Goal: Information Seeking & Learning: Learn about a topic

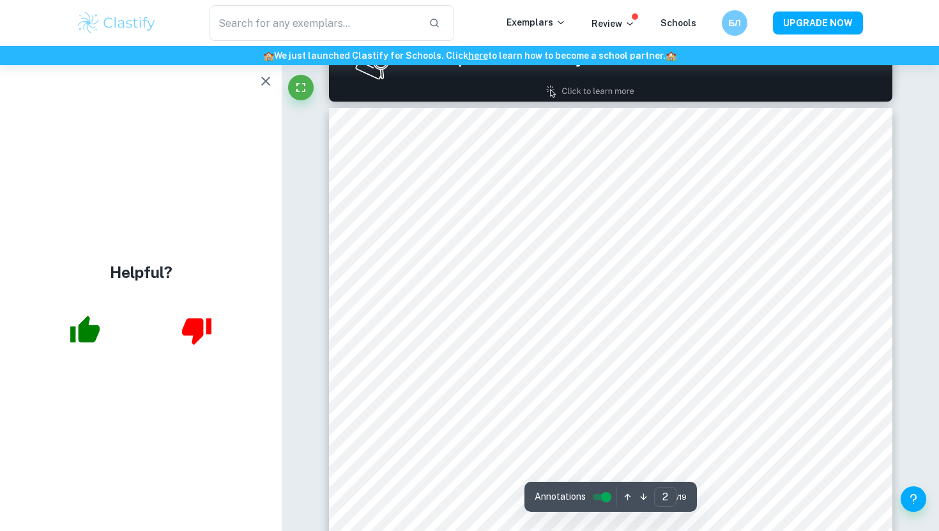
scroll to position [793, 0]
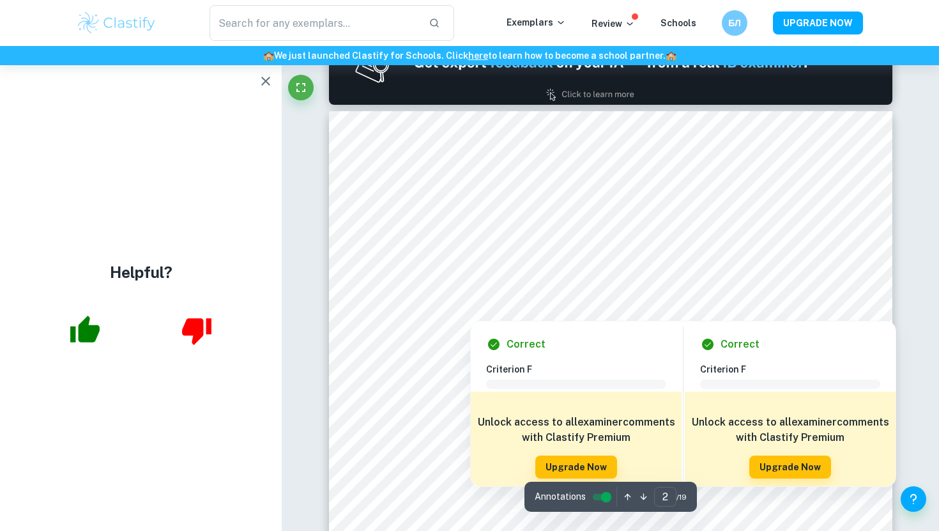
click at [549, 284] on div at bounding box center [625, 287] width 395 height 38
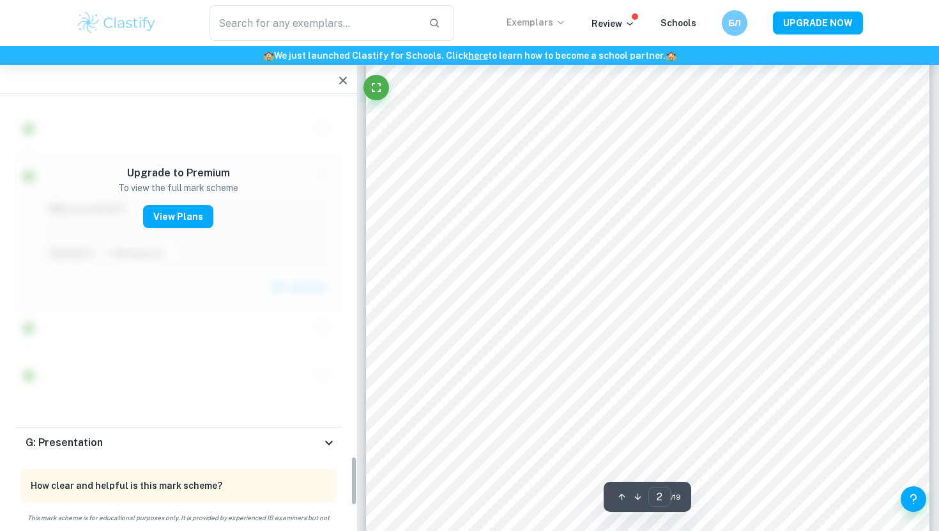
scroll to position [3022, 0]
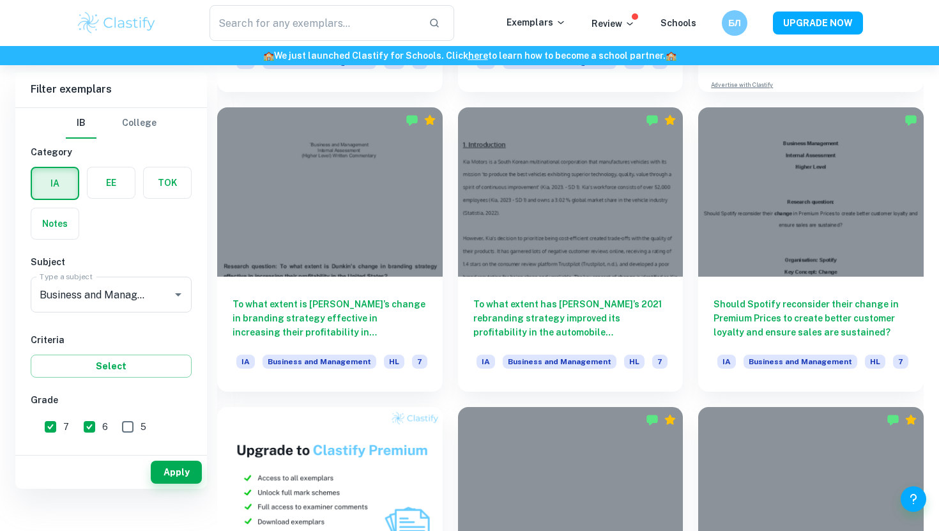
scroll to position [323, 0]
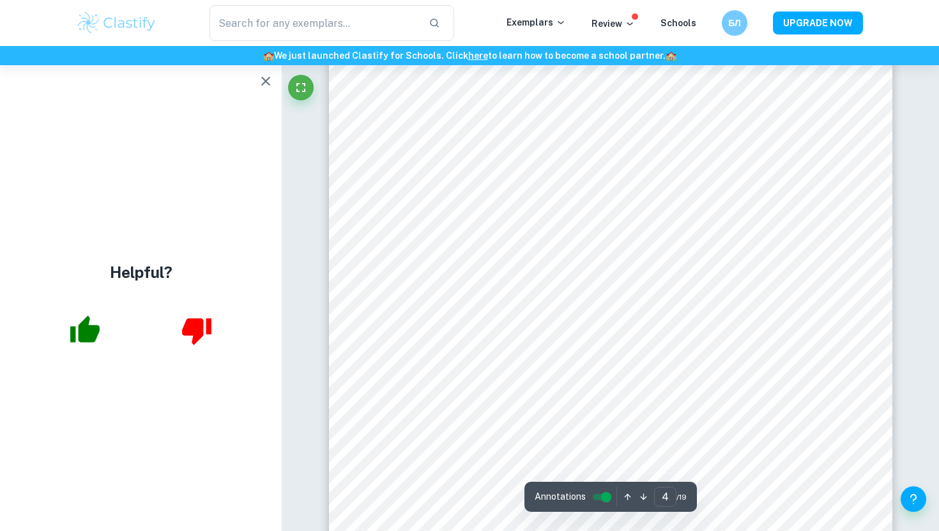
scroll to position [2608, 0]
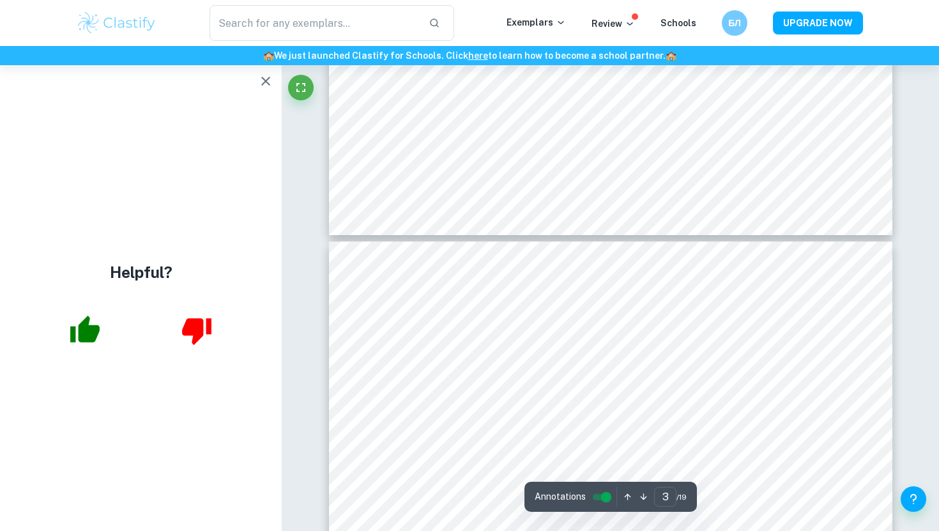
type input "4"
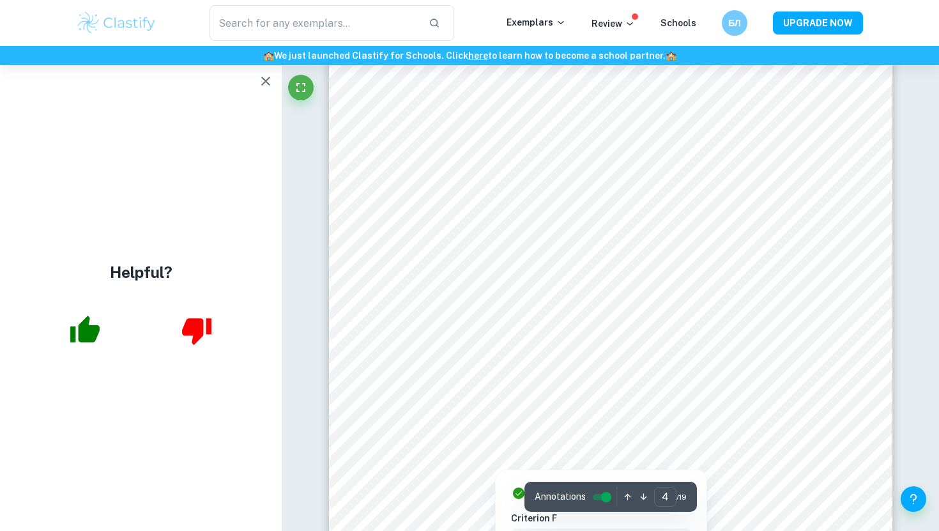
scroll to position [2542, 0]
